Goal: Task Accomplishment & Management: Use online tool/utility

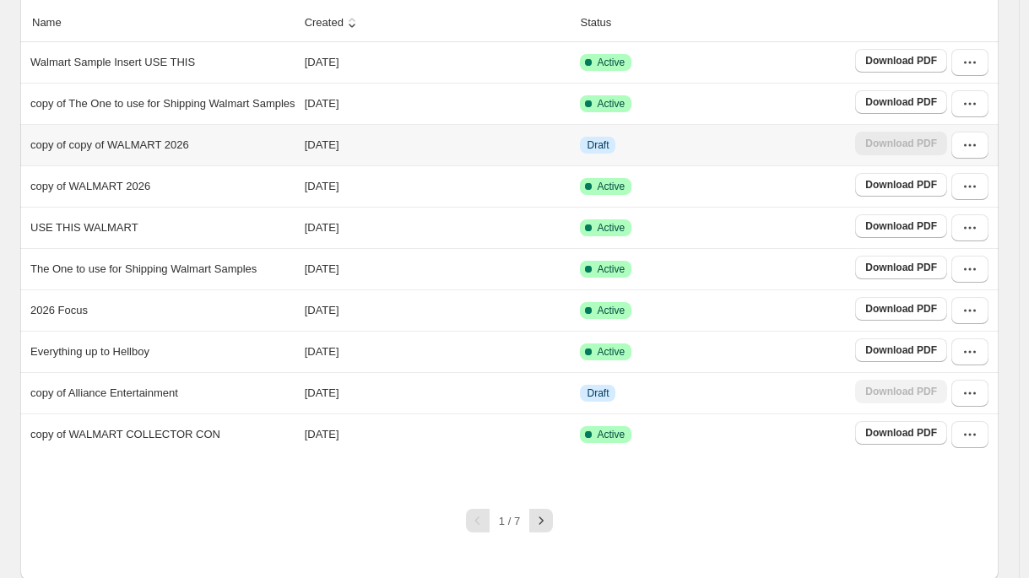
scroll to position [151, 0]
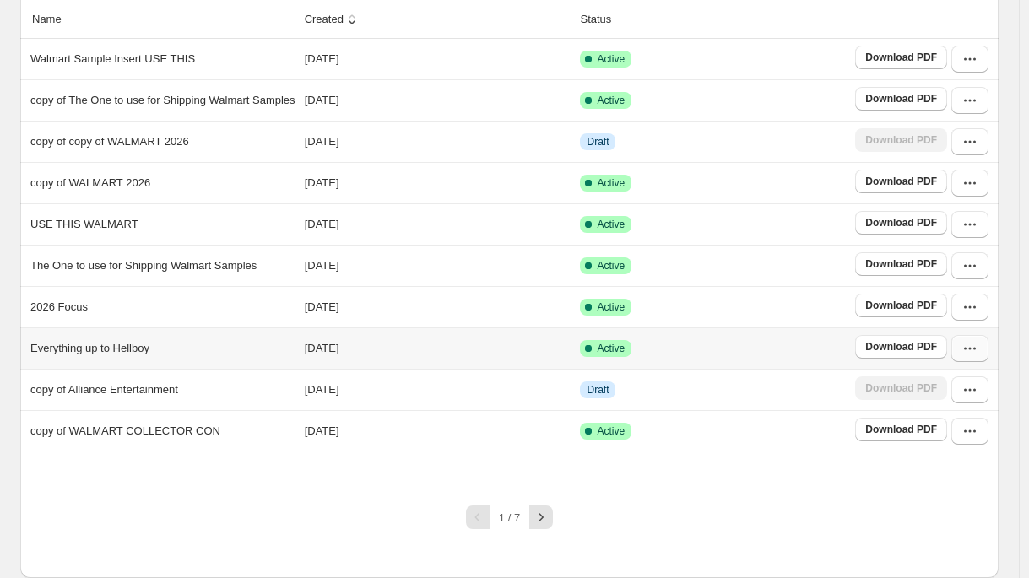
click at [979, 362] on button "button" at bounding box center [969, 348] width 37 height 27
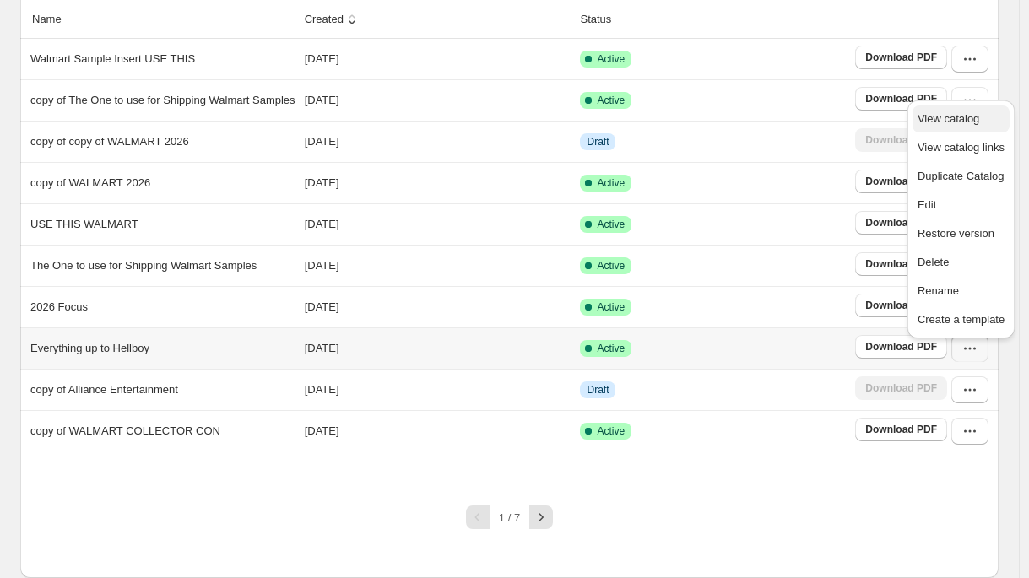
click at [958, 121] on span "View catalog" at bounding box center [948, 118] width 62 height 13
click at [927, 3] on th at bounding box center [924, 20] width 149 height 38
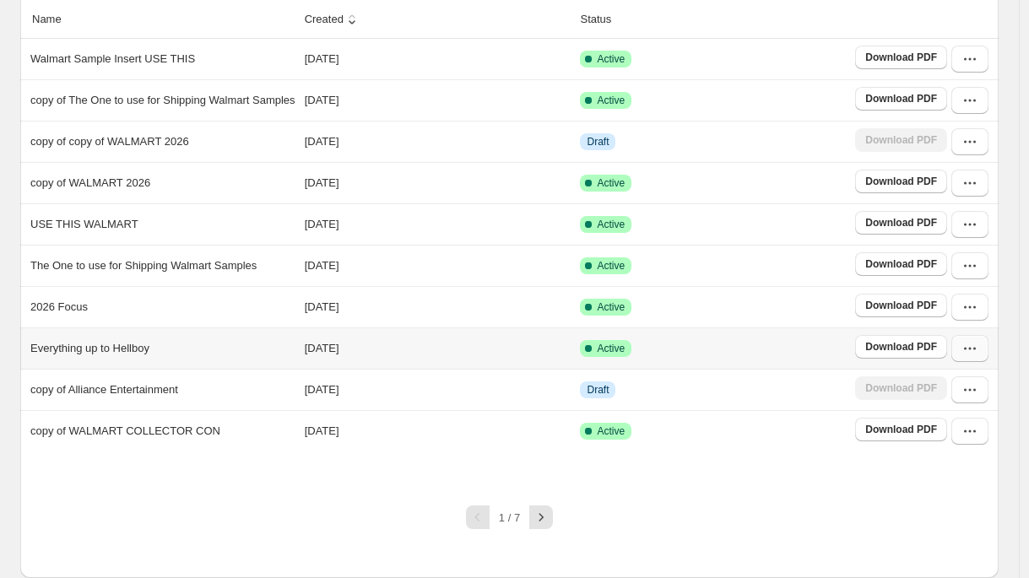
click at [975, 362] on button "button" at bounding box center [969, 348] width 37 height 27
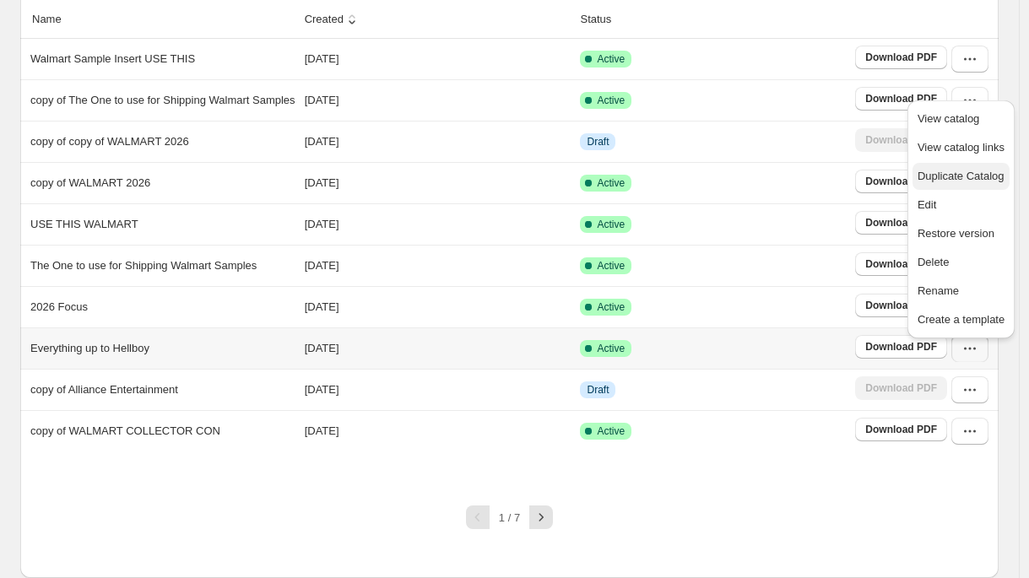
click at [933, 181] on span "Duplicate Catalog" at bounding box center [960, 176] width 87 height 13
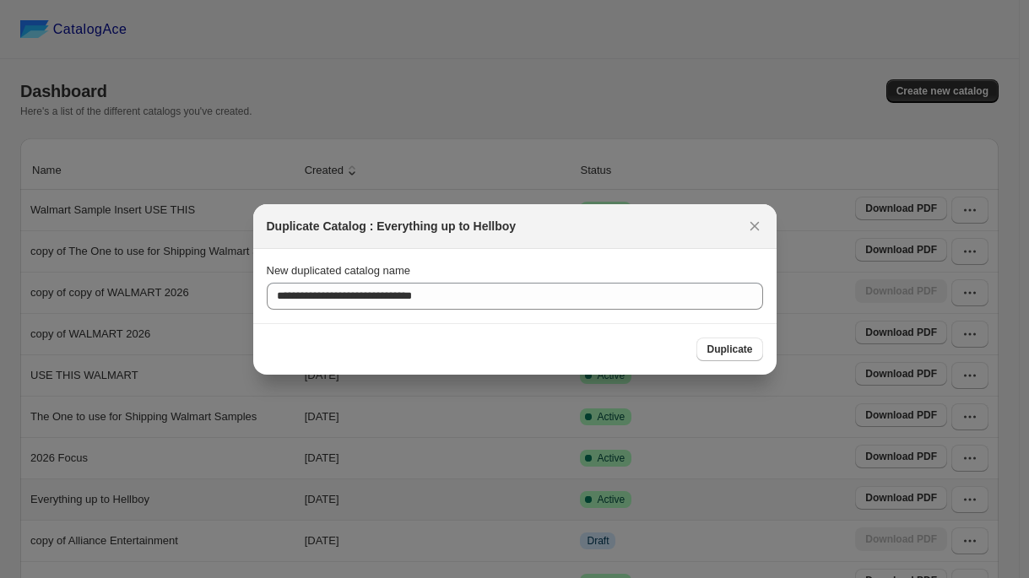
scroll to position [0, 0]
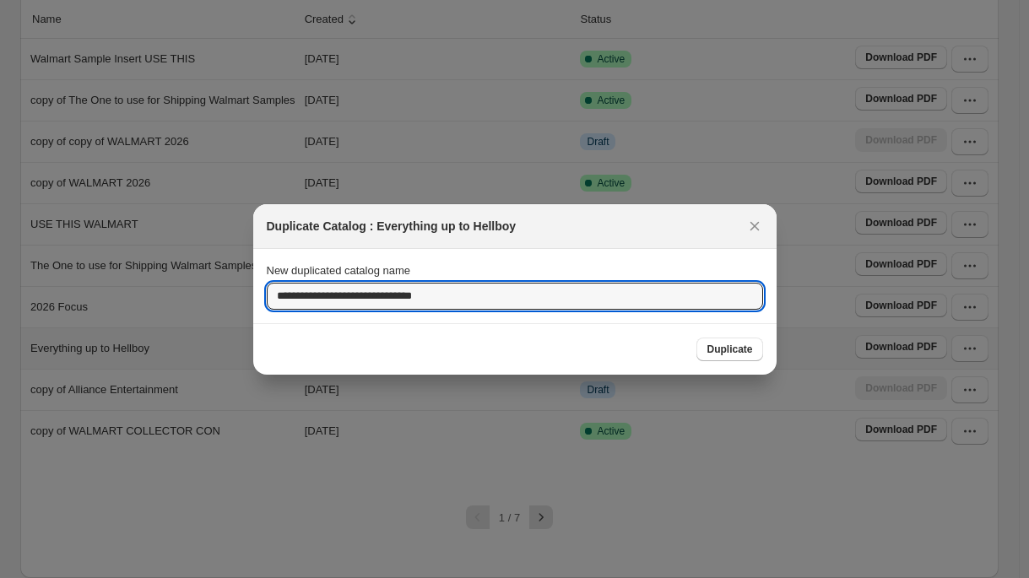
drag, startPoint x: 316, startPoint y: 293, endPoint x: 262, endPoint y: 293, distance: 54.0
click at [262, 293] on section "**********" at bounding box center [514, 286] width 523 height 74
type input "**********"
click at [743, 350] on span "Duplicate" at bounding box center [729, 350] width 46 height 14
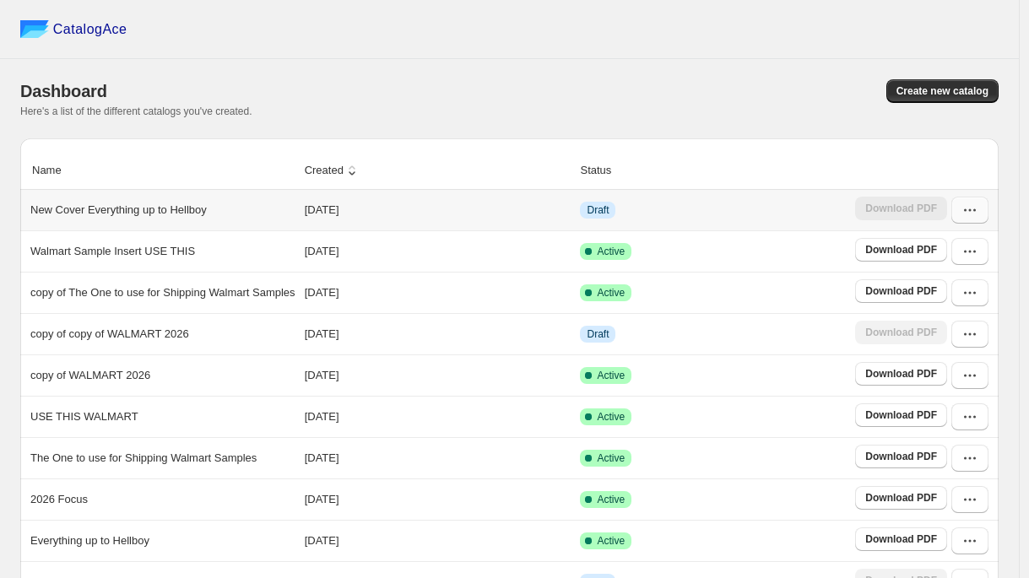
click at [975, 218] on icon "button" at bounding box center [969, 210] width 17 height 17
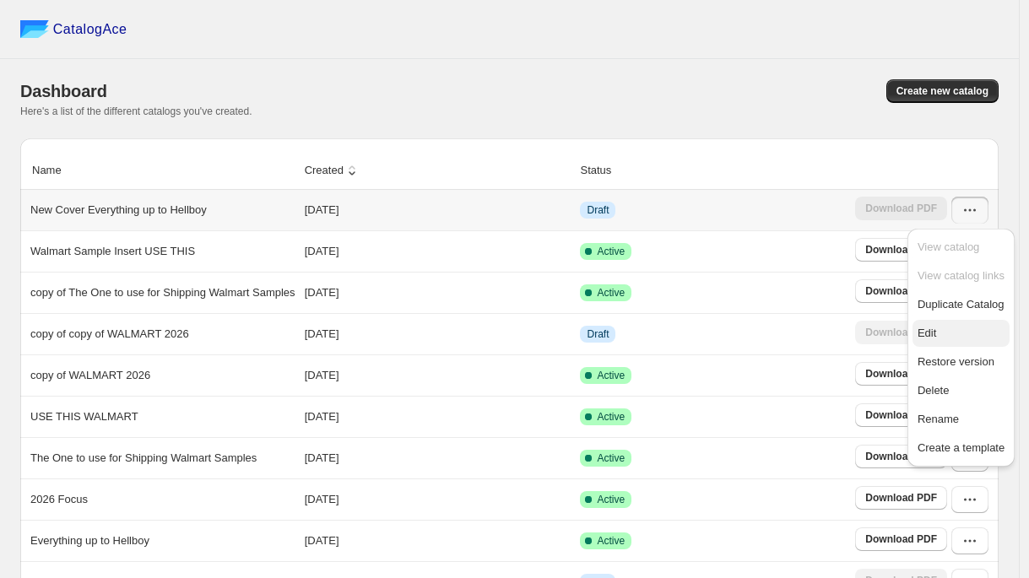
click at [927, 322] on button "Edit" at bounding box center [960, 333] width 97 height 27
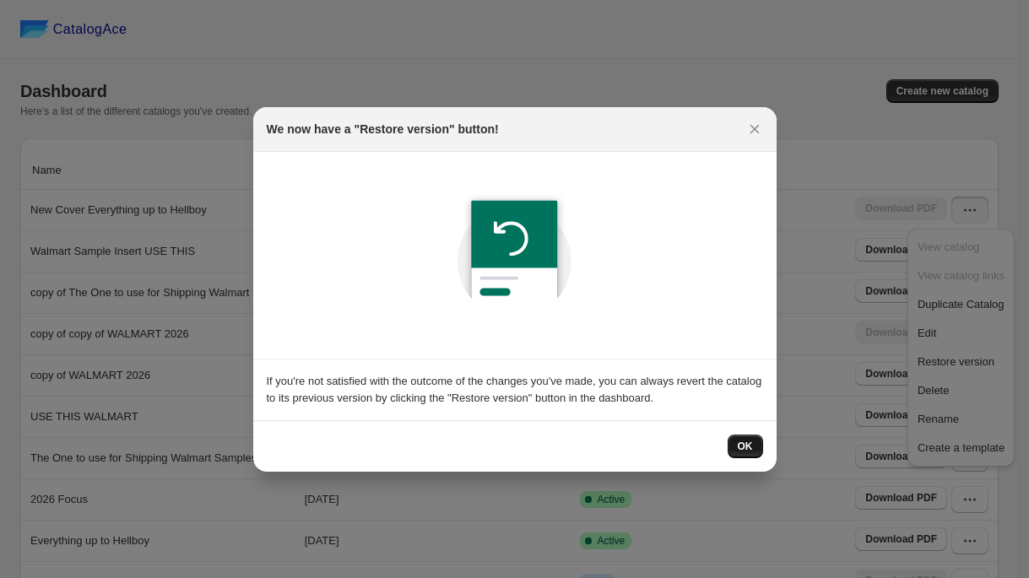
click at [741, 439] on button "OK" at bounding box center [744, 447] width 35 height 24
